Goal: Information Seeking & Learning: Learn about a topic

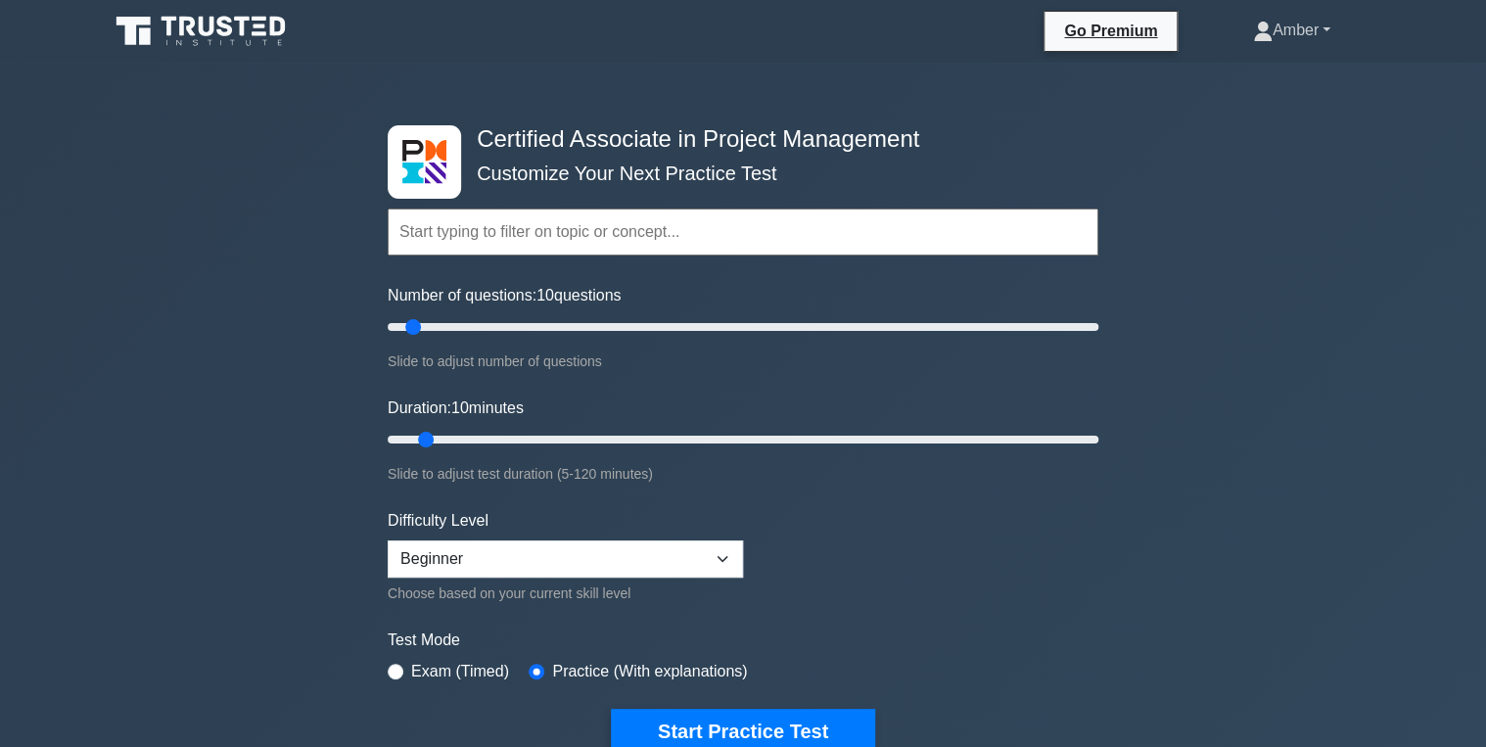
click at [1292, 31] on link "Amber" at bounding box center [1291, 30] width 171 height 39
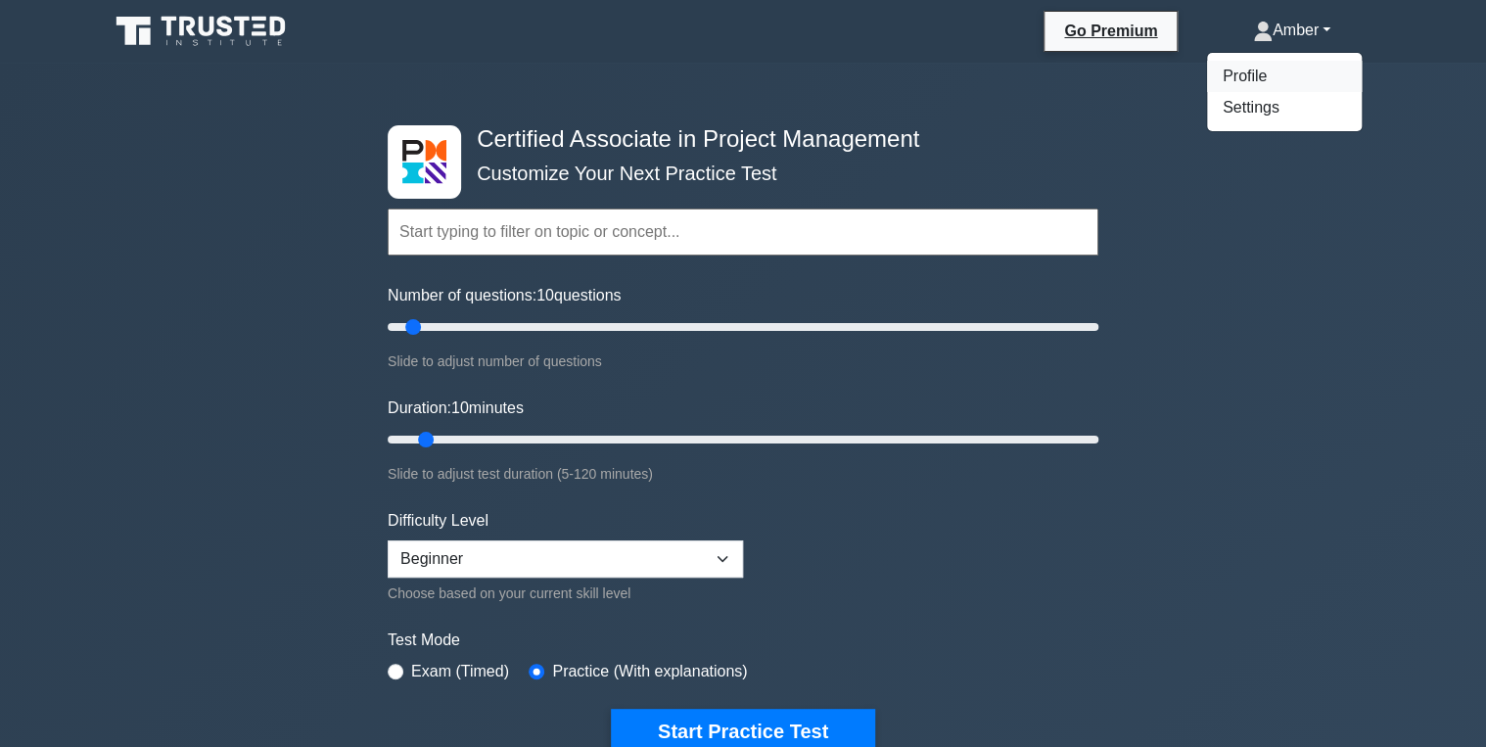
click at [1254, 83] on link "Profile" at bounding box center [1284, 76] width 155 height 31
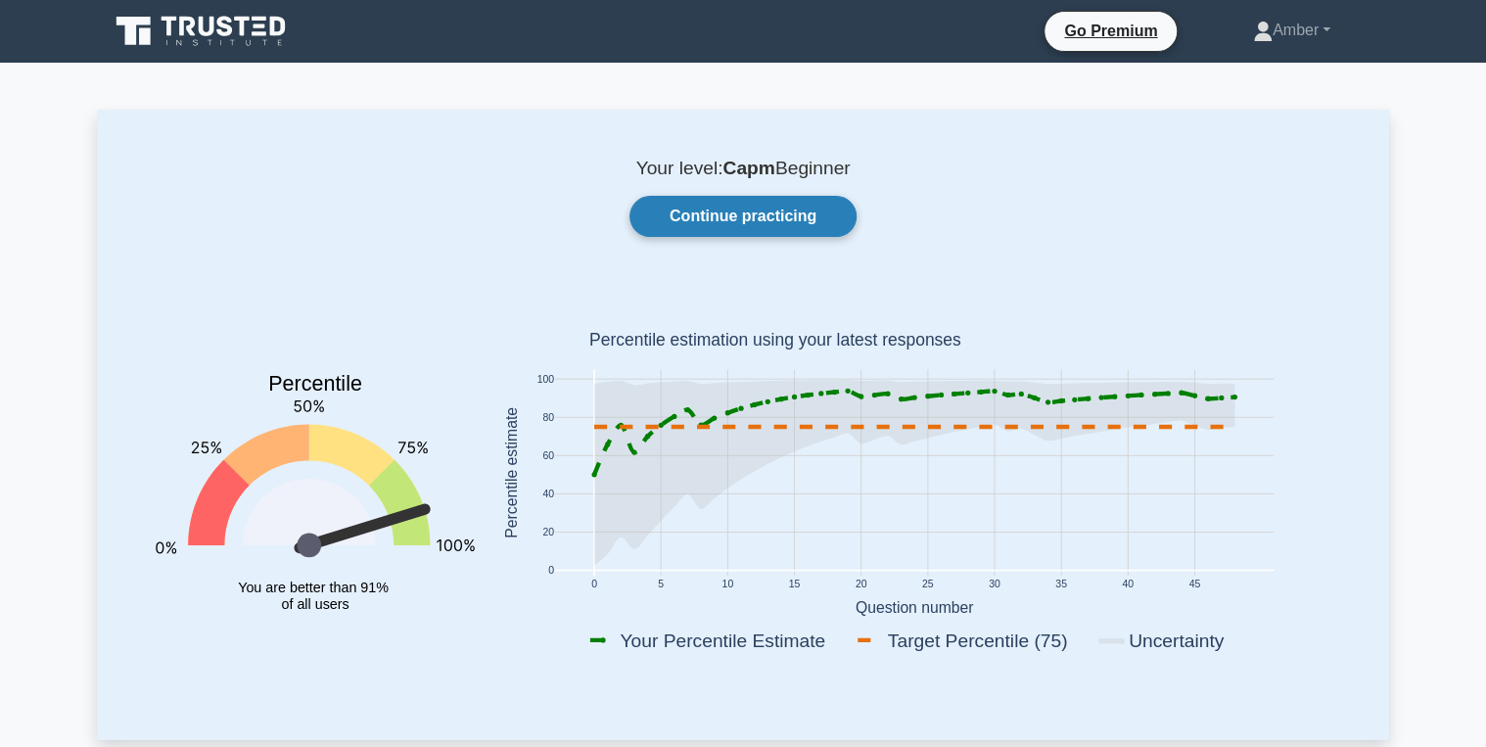
drag, startPoint x: 728, startPoint y: 182, endPoint x: 723, endPoint y: 211, distance: 29.8
click at [725, 183] on div "Your level: Capm Beginner Continue practicing Percentile You are better than 91…" at bounding box center [743, 424] width 1292 height 629
click at [725, 214] on link "Continue practicing" at bounding box center [742, 216] width 227 height 41
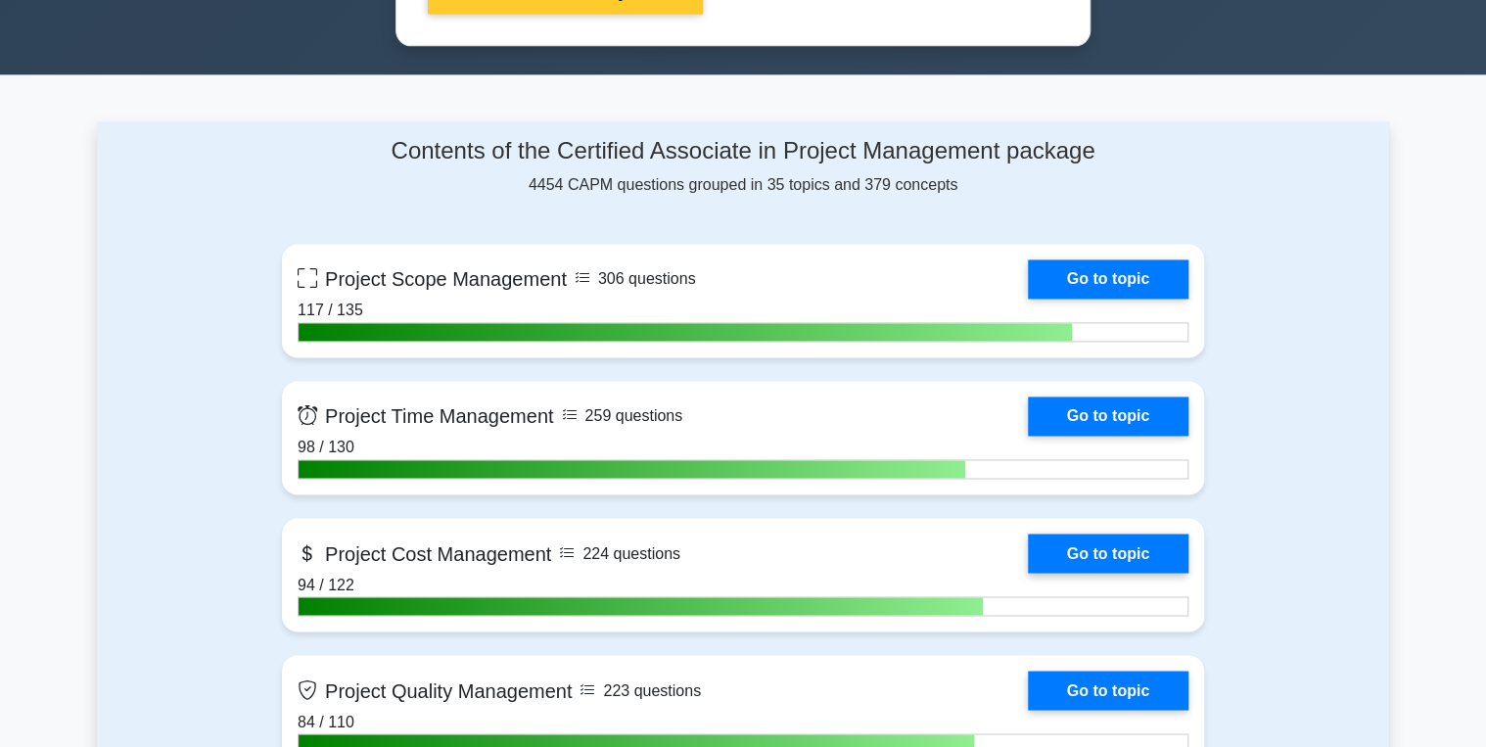
scroll to position [1175, 0]
